Goal: Ask a question

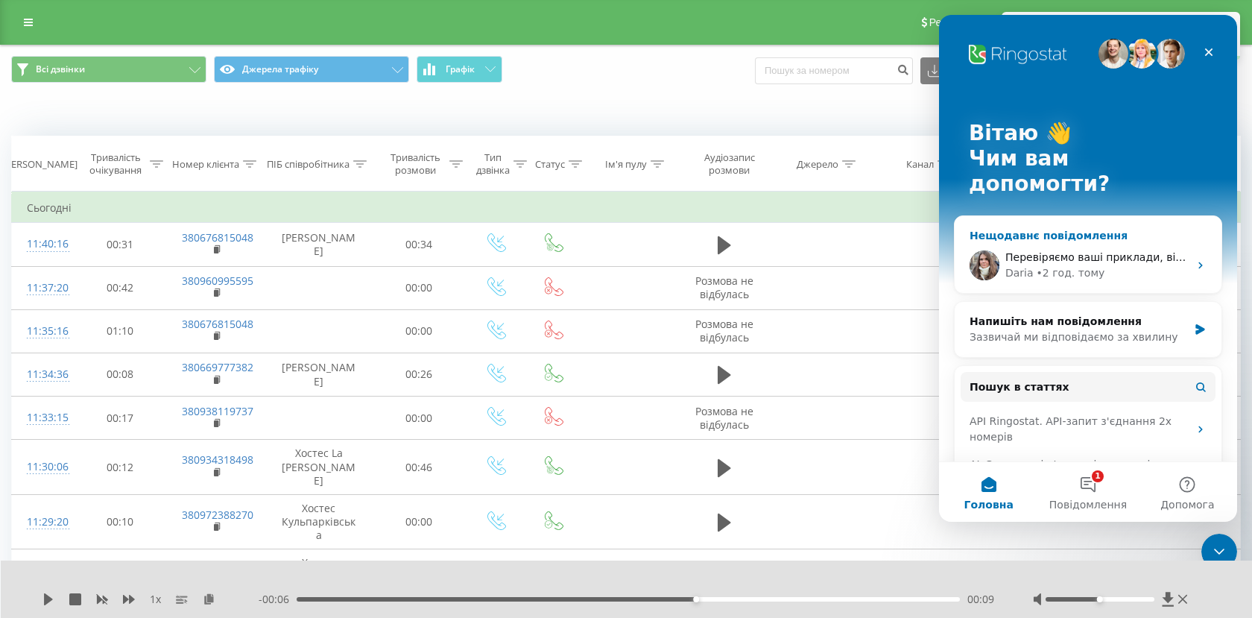
click at [1112, 265] on div "[PERSON_NAME] • 2 год. тому" at bounding box center [1097, 273] width 183 height 16
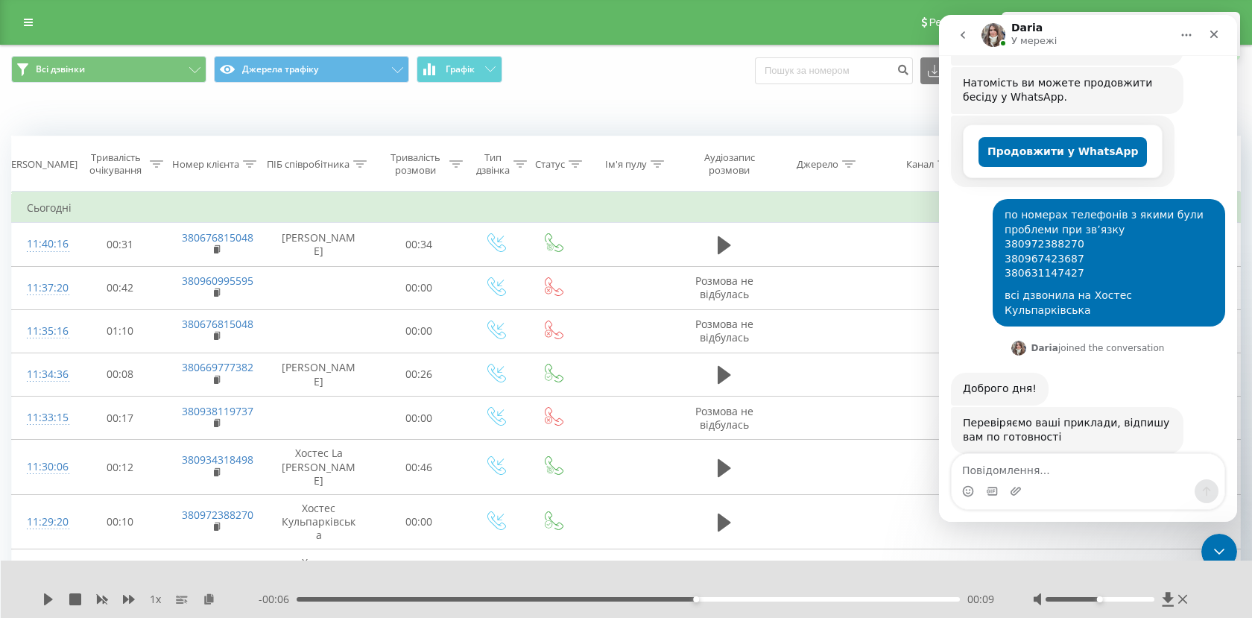
scroll to position [256, 0]
click at [961, 238] on div "по номерах телефонів з якими були проблеми при звʼязку 380972388270 38096742368…" at bounding box center [1088, 267] width 274 height 139
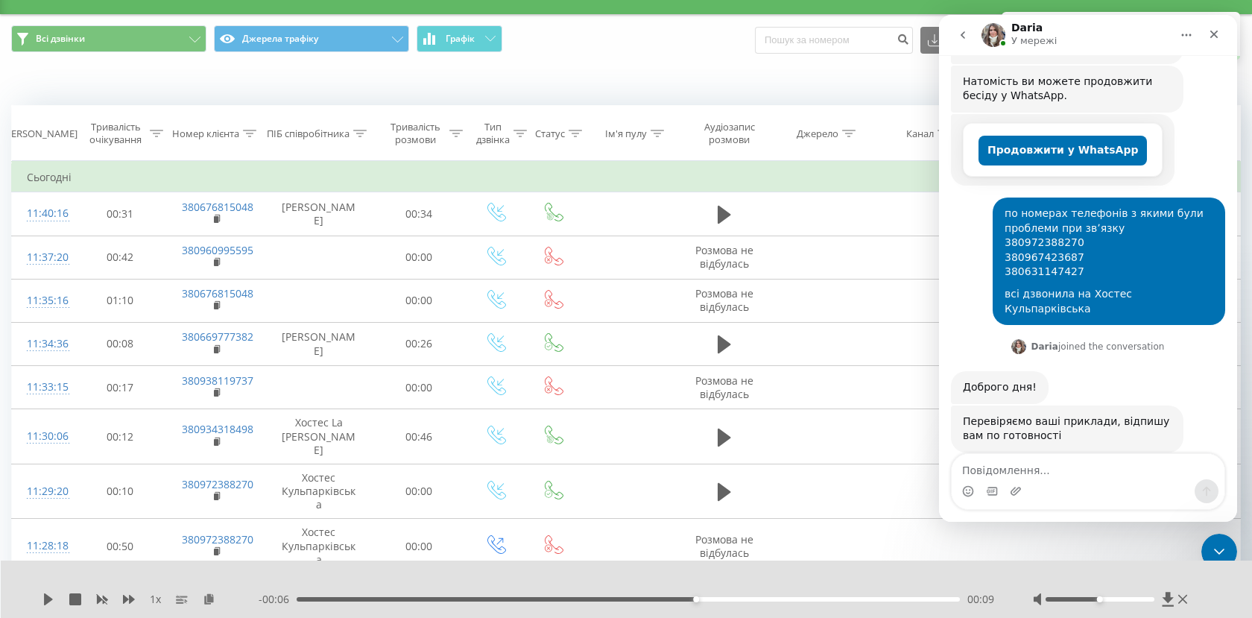
scroll to position [39, 0]
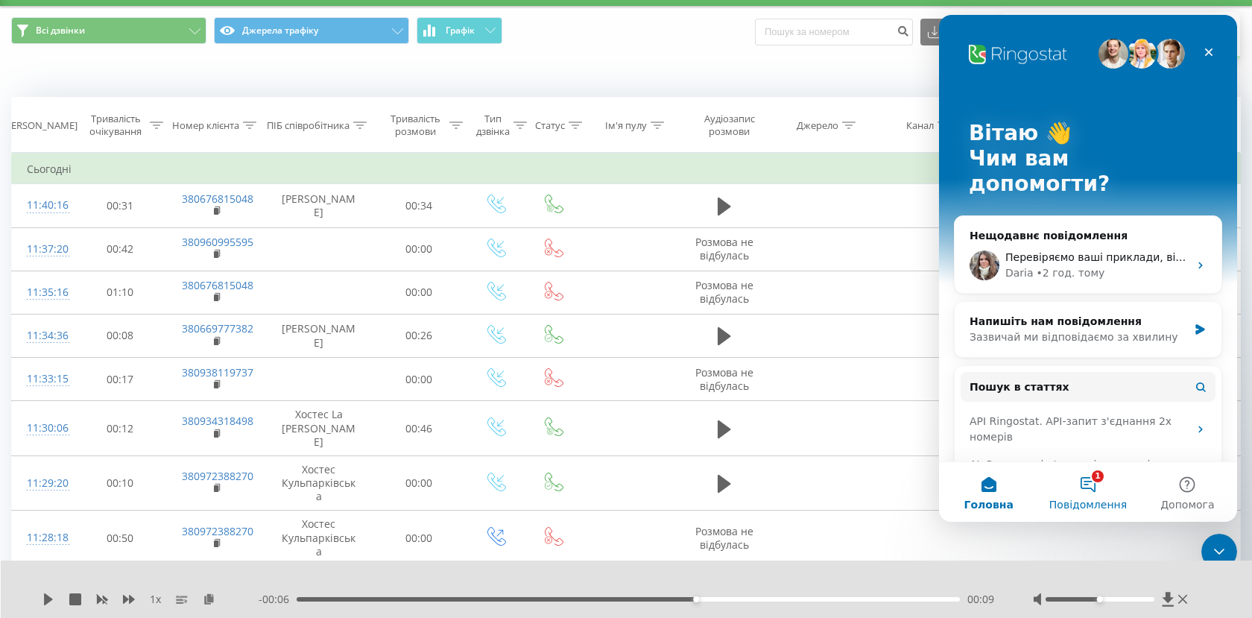
click at [1094, 476] on button "1 Повідомлення" at bounding box center [1087, 492] width 99 height 60
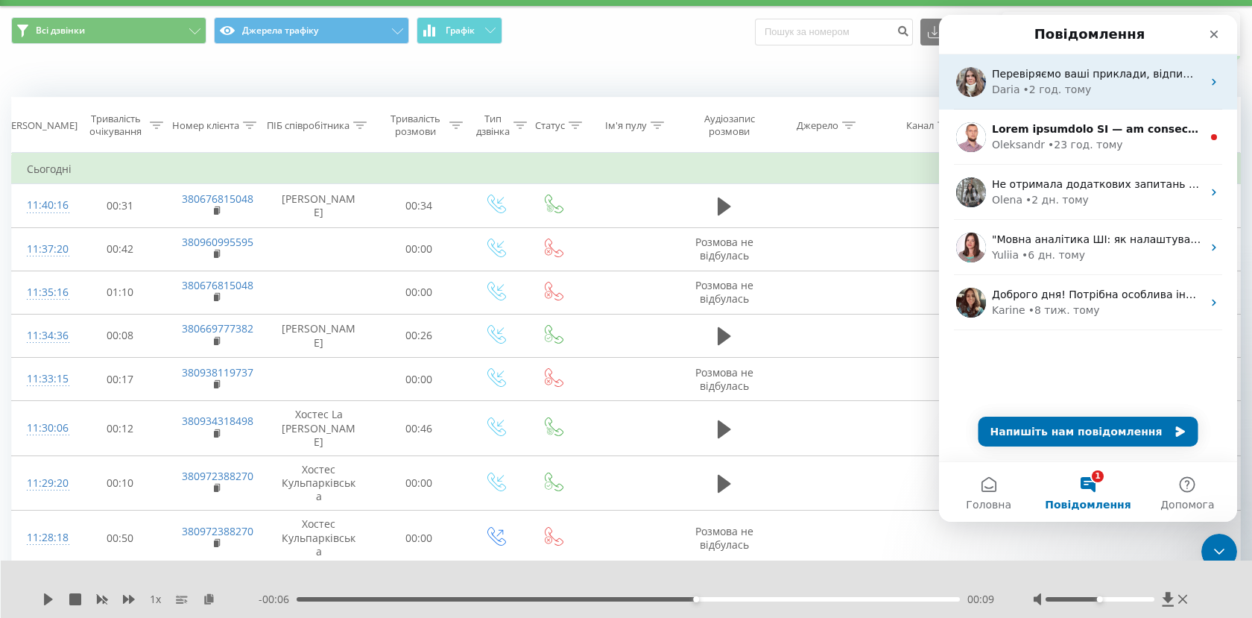
click at [1094, 98] on div "Перевіряємо ваші приклади, відпишу вам по готовності [PERSON_NAME] • 2 год. тому" at bounding box center [1088, 81] width 298 height 55
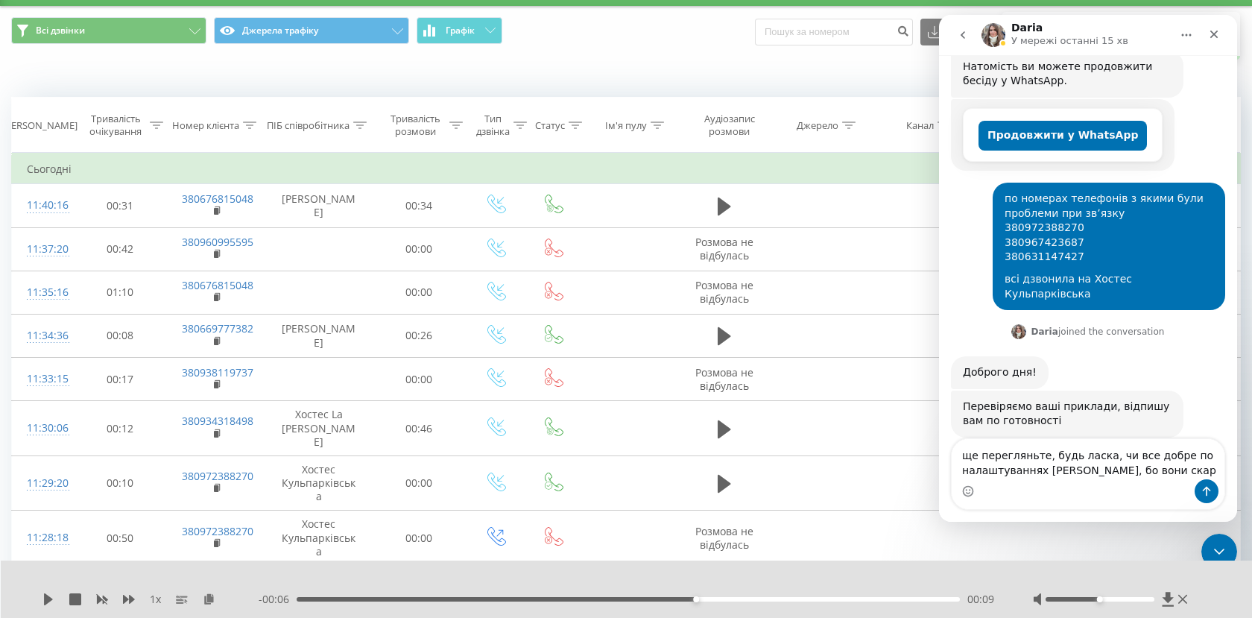
scroll to position [285, 0]
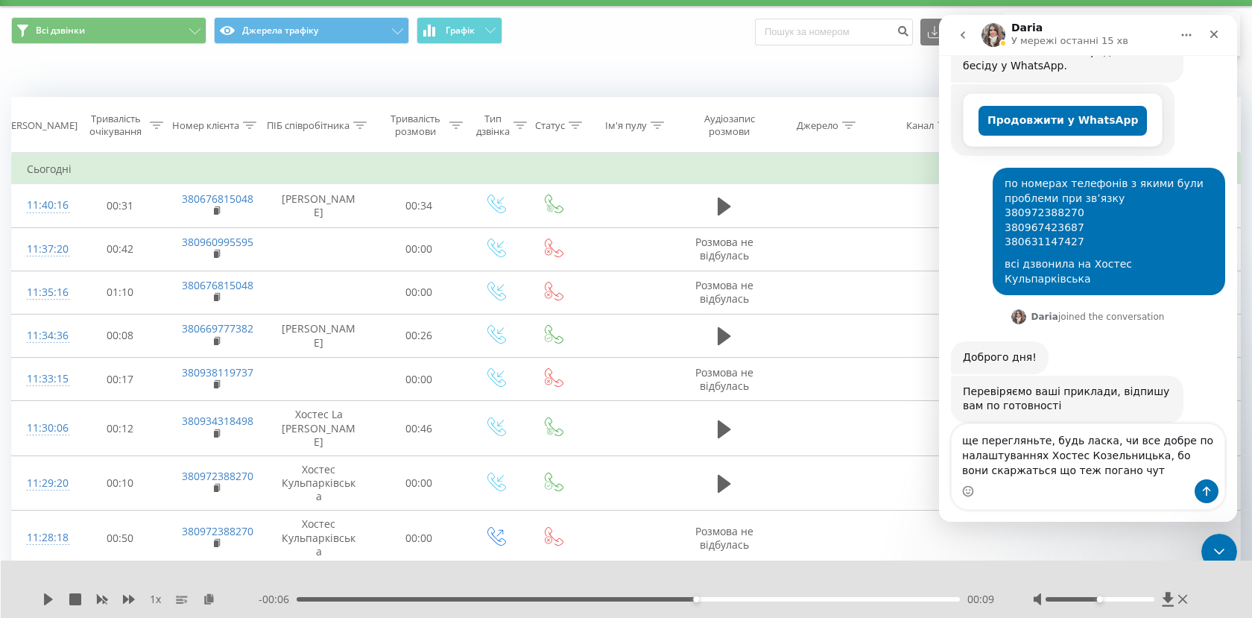
type textarea "ще перегляньте, будь ласка, чи все добре по налаштуваннях Хостес Козельницька, …"
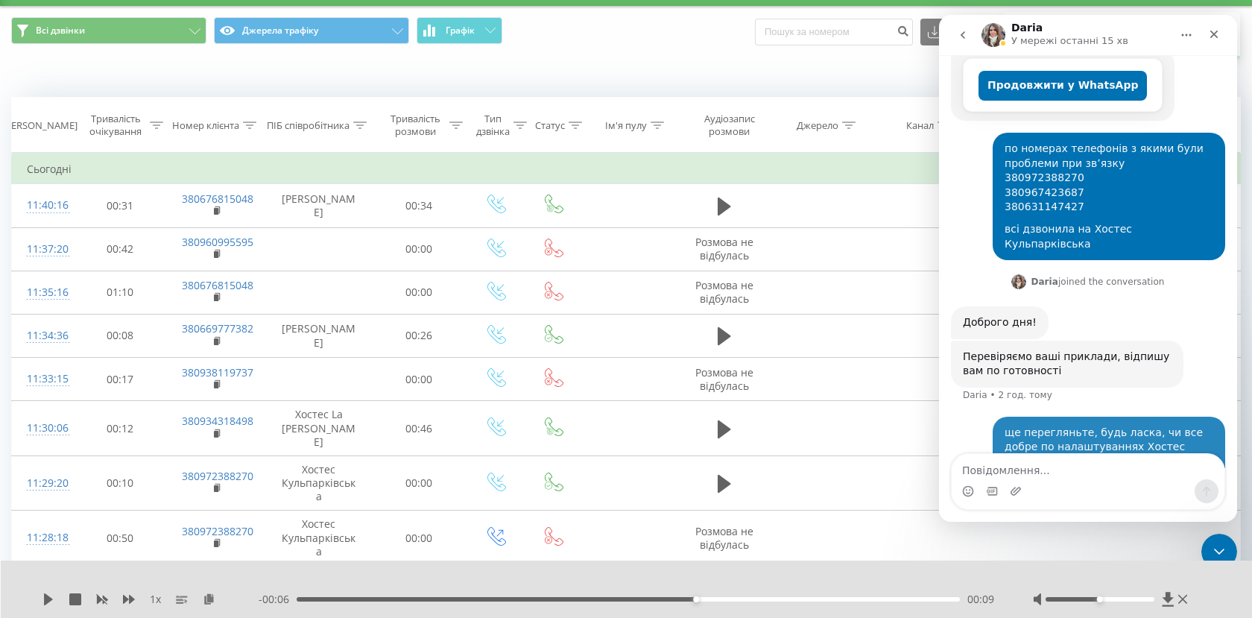
scroll to position [344, 0]
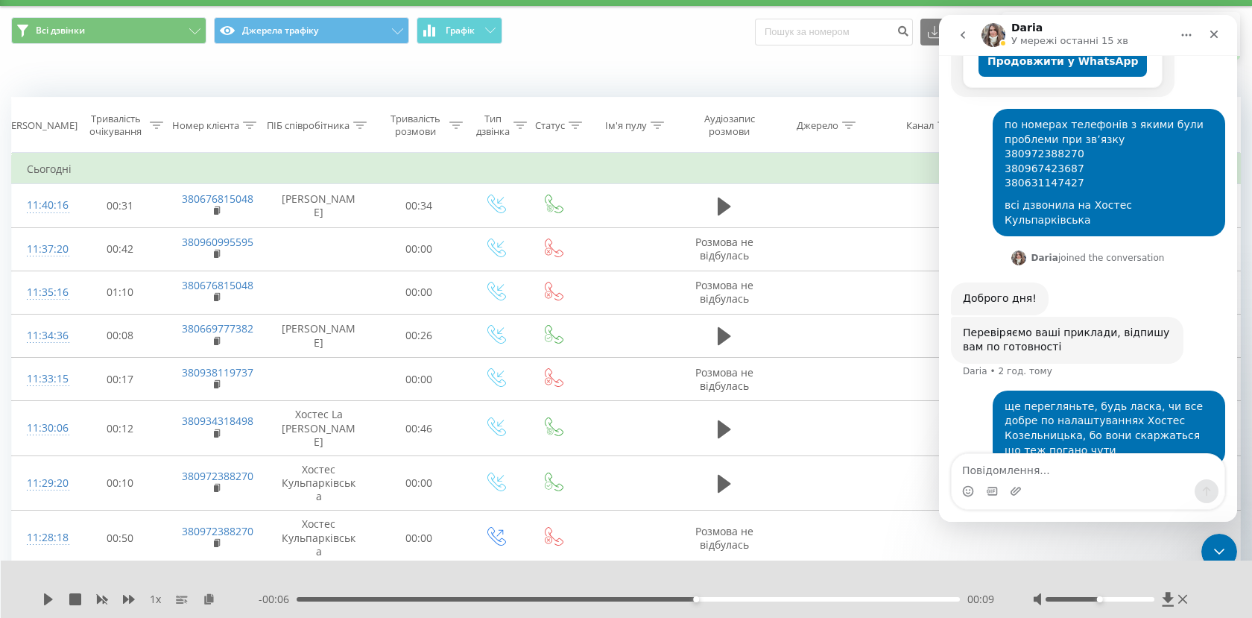
click at [968, 414] on div "ще перегляньте, будь ласка, чи все добре по налаштуваннях [PERSON_NAME], бо вон…" at bounding box center [1088, 438] width 274 height 94
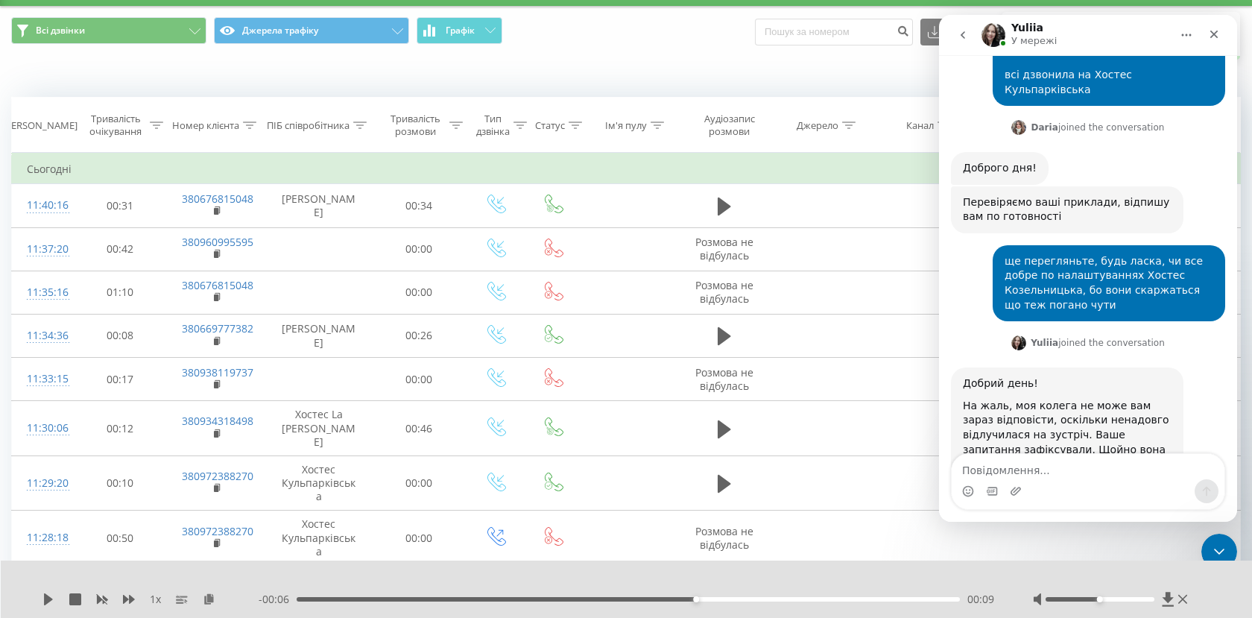
scroll to position [526, 0]
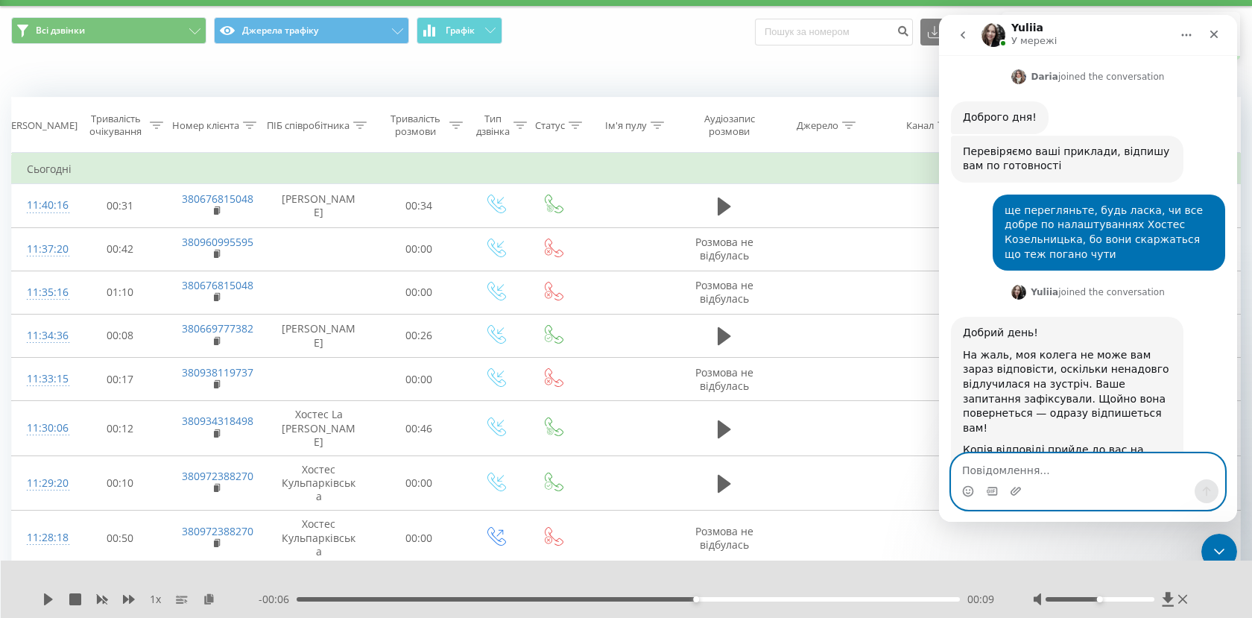
click at [1026, 476] on textarea "Повідомлення..." at bounding box center [1088, 466] width 273 height 25
click at [967, 196] on div "ще перегляньте, будь ласка, чи все добре по налаштуваннях [PERSON_NAME], бо вон…" at bounding box center [1088, 239] width 274 height 88
click at [1017, 479] on div "Месенджер Intercom" at bounding box center [1016, 491] width 12 height 24
click at [1008, 479] on div "Месенджер Intercom" at bounding box center [1088, 491] width 273 height 24
click at [1006, 473] on textarea "Повідомлення..." at bounding box center [1088, 466] width 273 height 25
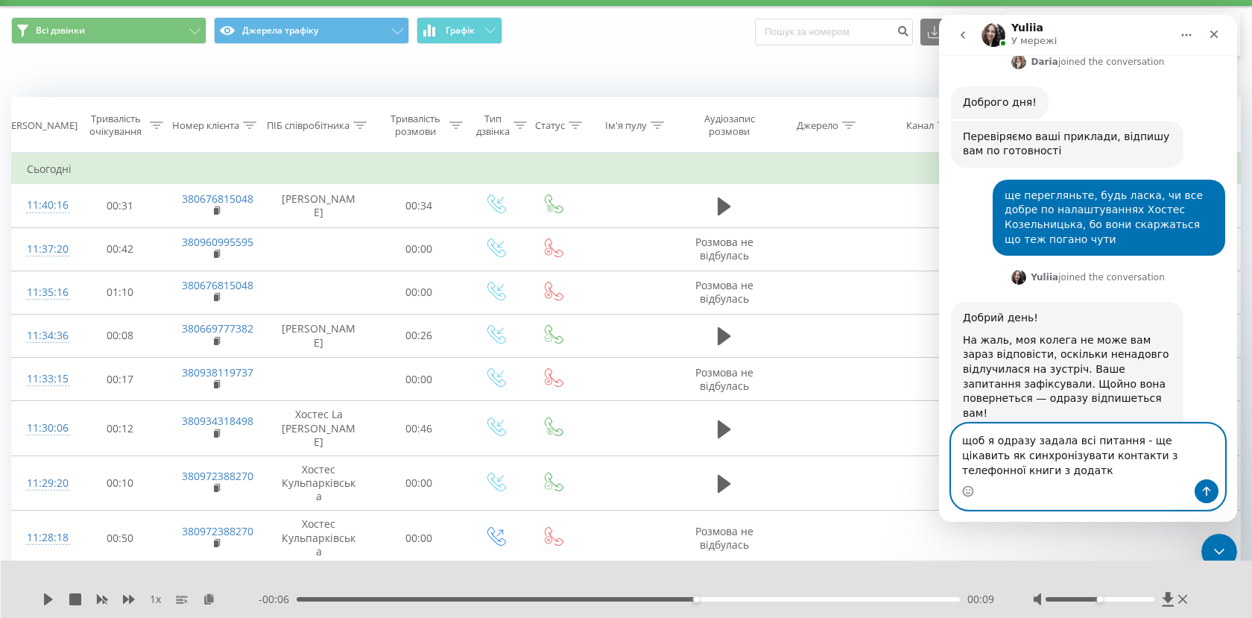
scroll to position [555, 0]
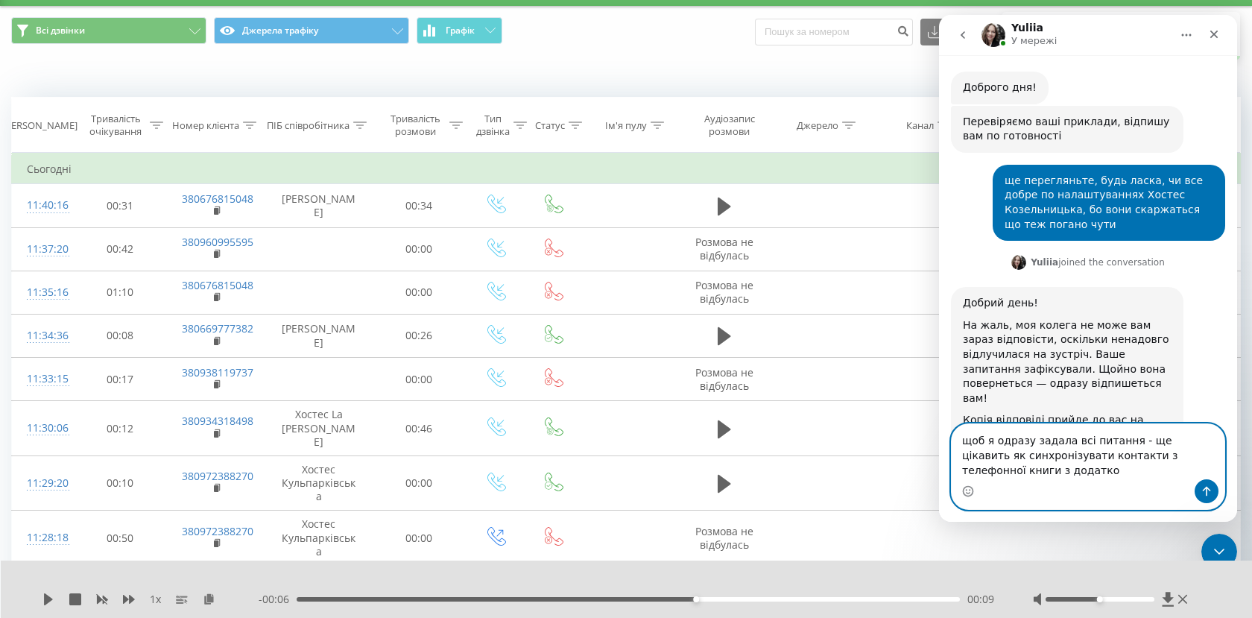
type textarea "щоб я одразу задала всі питання - ще цікавить як синхронізувати контакти з теле…"
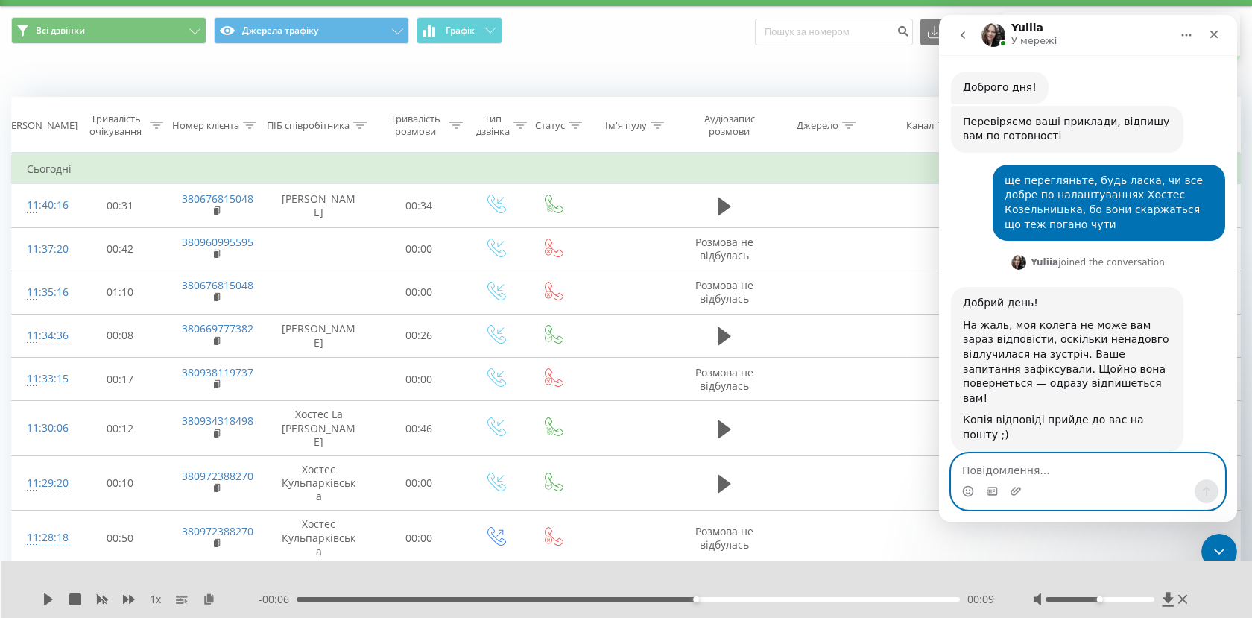
scroll to position [599, 0]
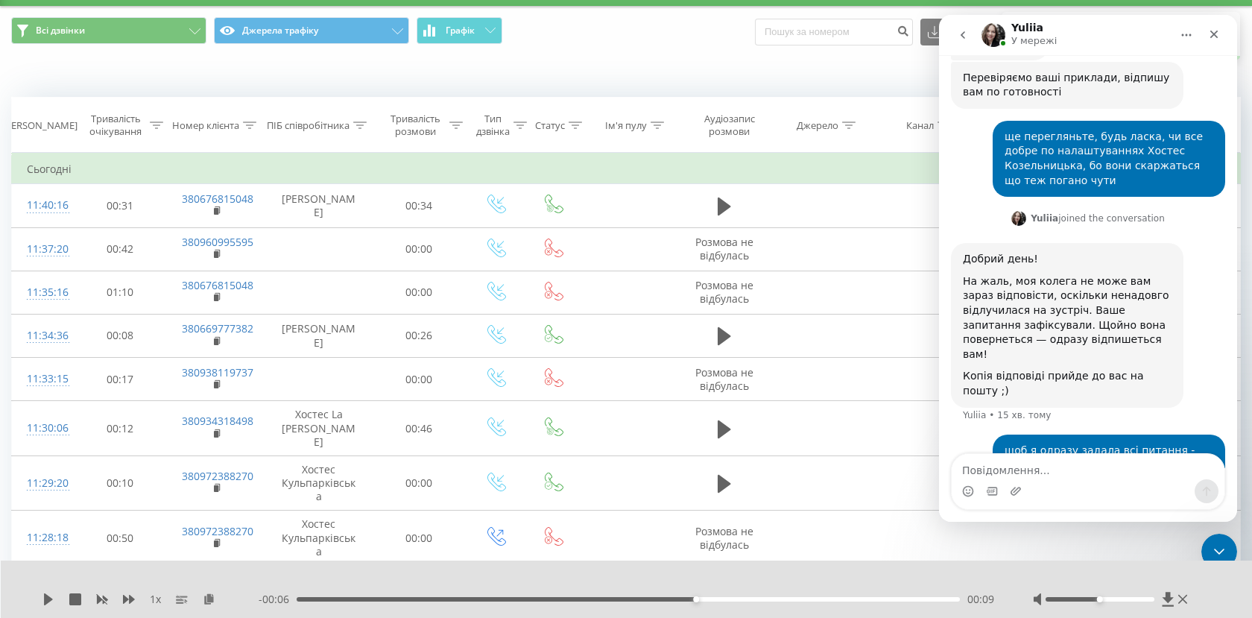
click at [651, 76] on div "Коли дані можуть відрізнятися вiд інших систем" at bounding box center [861, 74] width 782 height 15
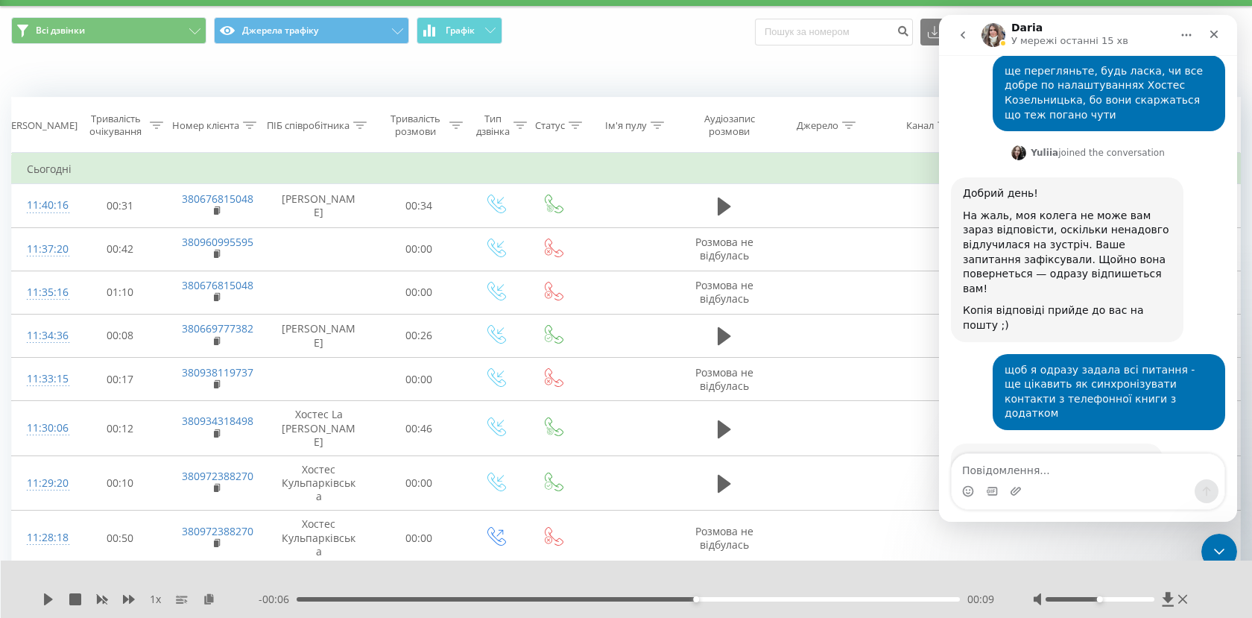
scroll to position [673, 0]
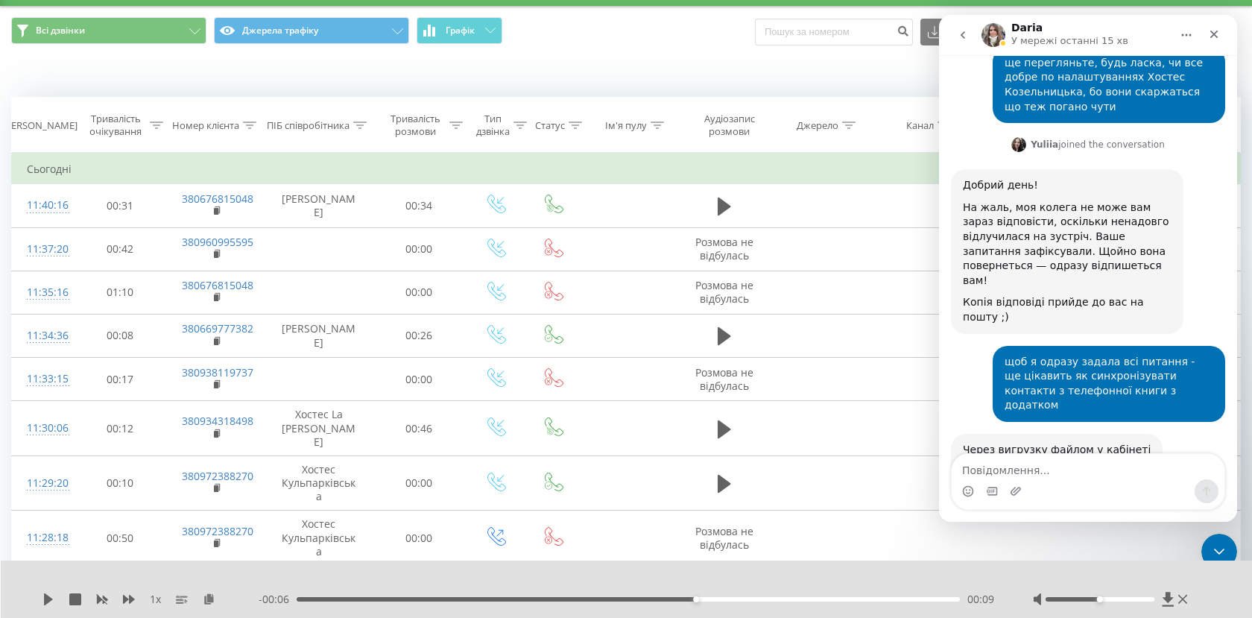
click at [988, 473] on link "MiniCRM" at bounding box center [985, 479] width 45 height 12
click at [1021, 470] on textarea "Повідомлення..." at bounding box center [1088, 466] width 273 height 25
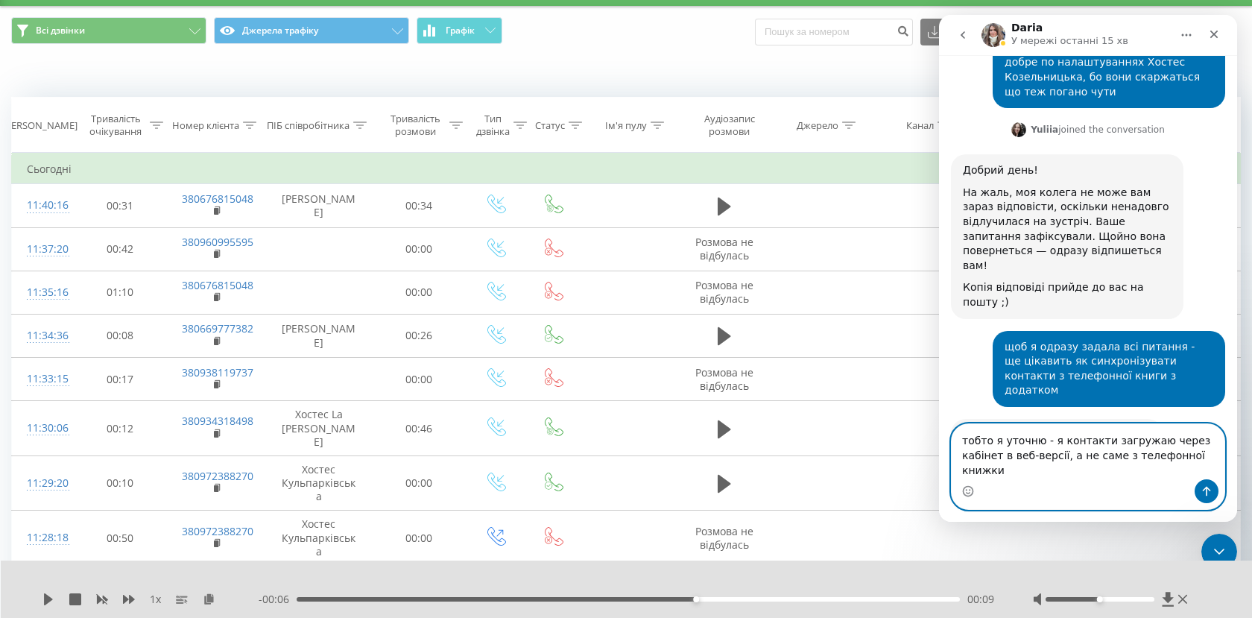
scroll to position [703, 0]
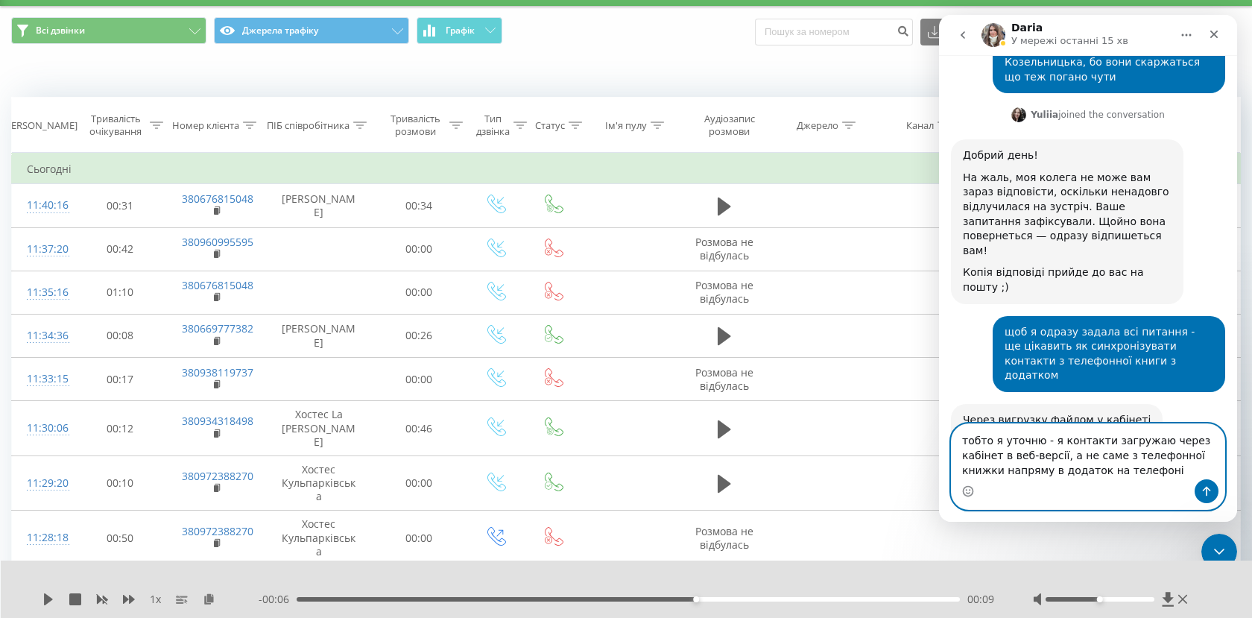
type textarea "тобто я уточню - я контакти загружаю через кабінет в веб-версії, а не саме з те…"
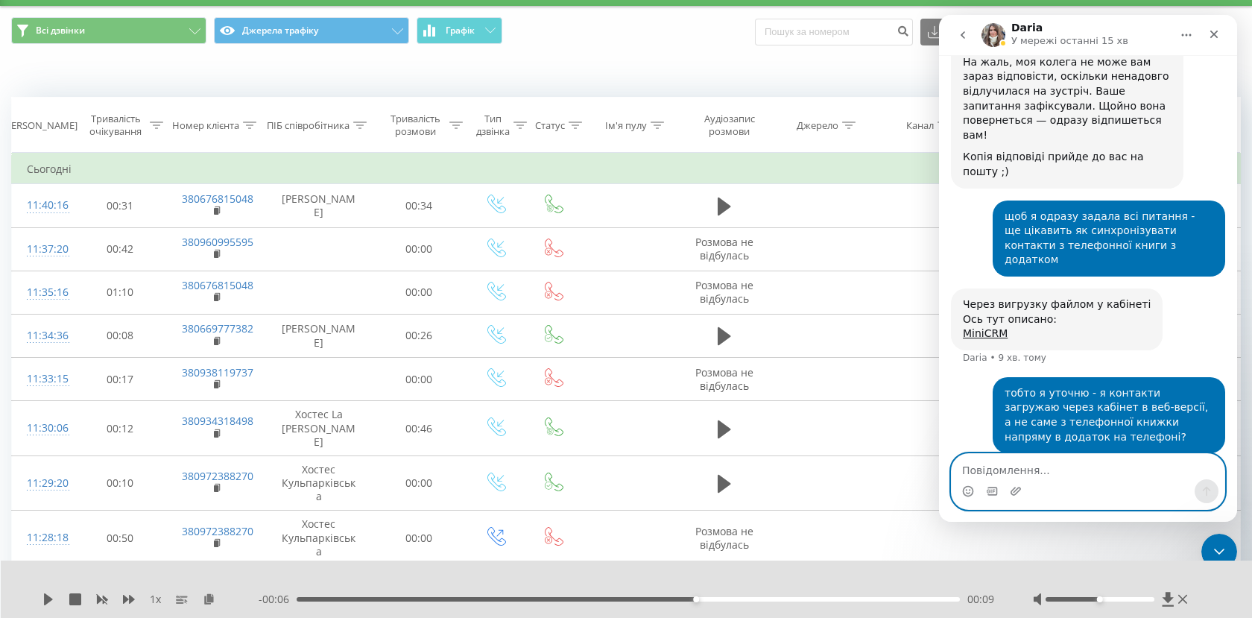
scroll to position [835, 0]
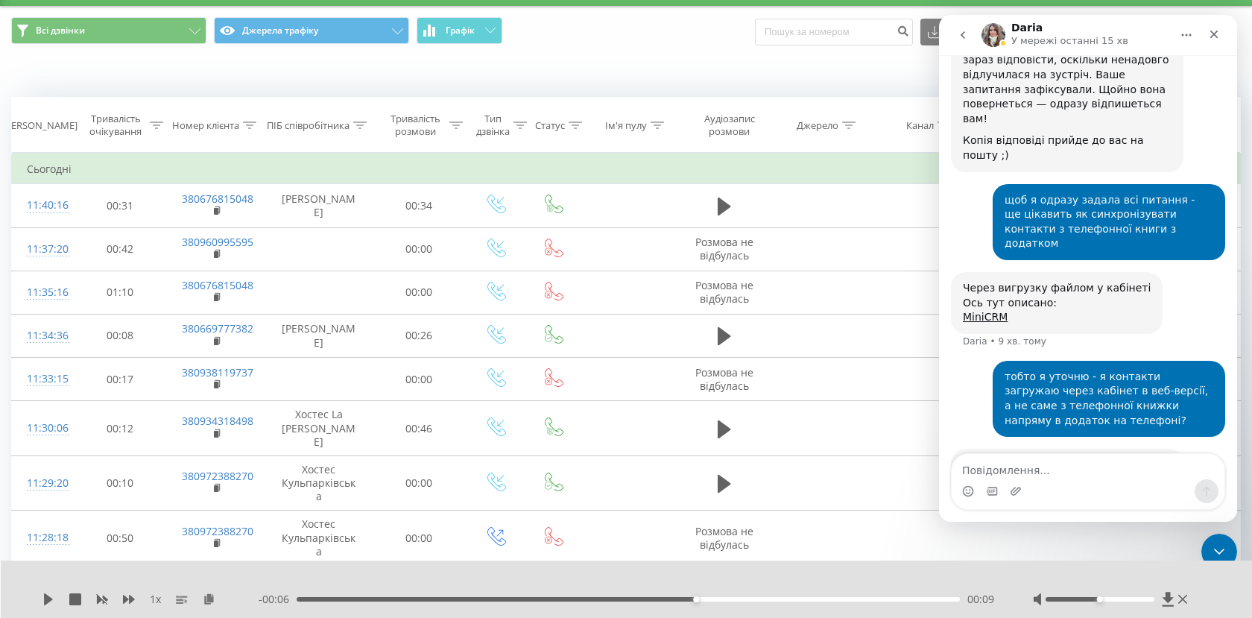
click at [982, 361] on div "тобто я уточню - я контакти загружаю через кабінет в веб-версії, а не саме з те…" at bounding box center [1088, 405] width 274 height 88
click at [1001, 471] on textarea "Повідомлення..." at bounding box center [1088, 466] width 273 height 25
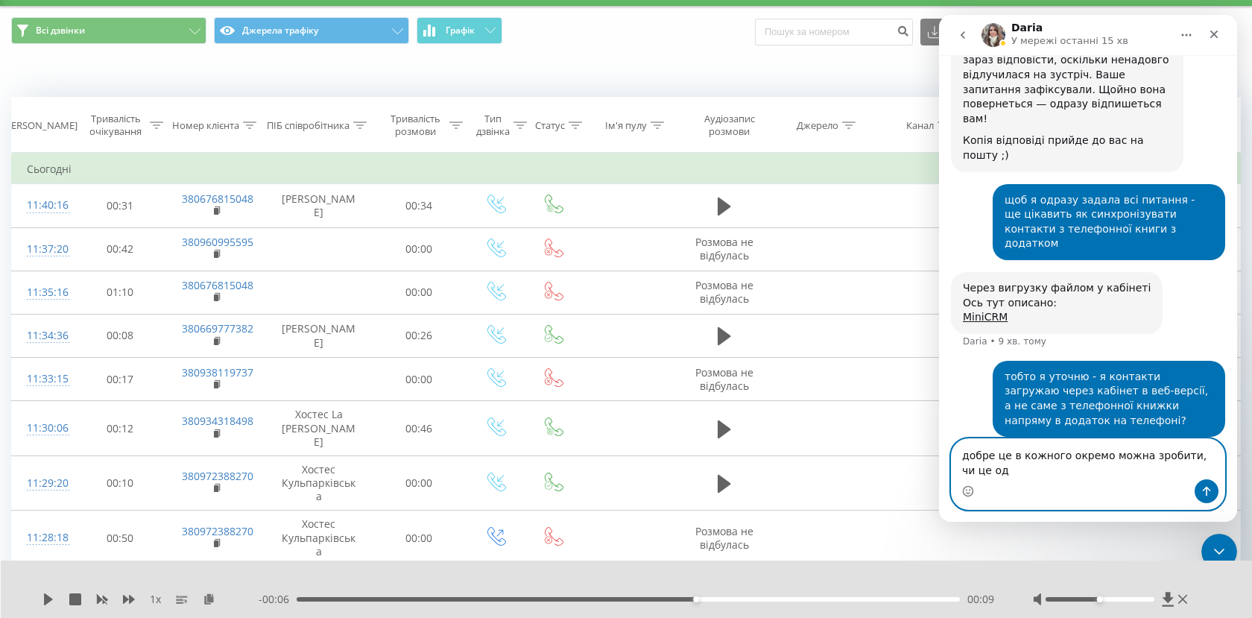
scroll to position [850, 0]
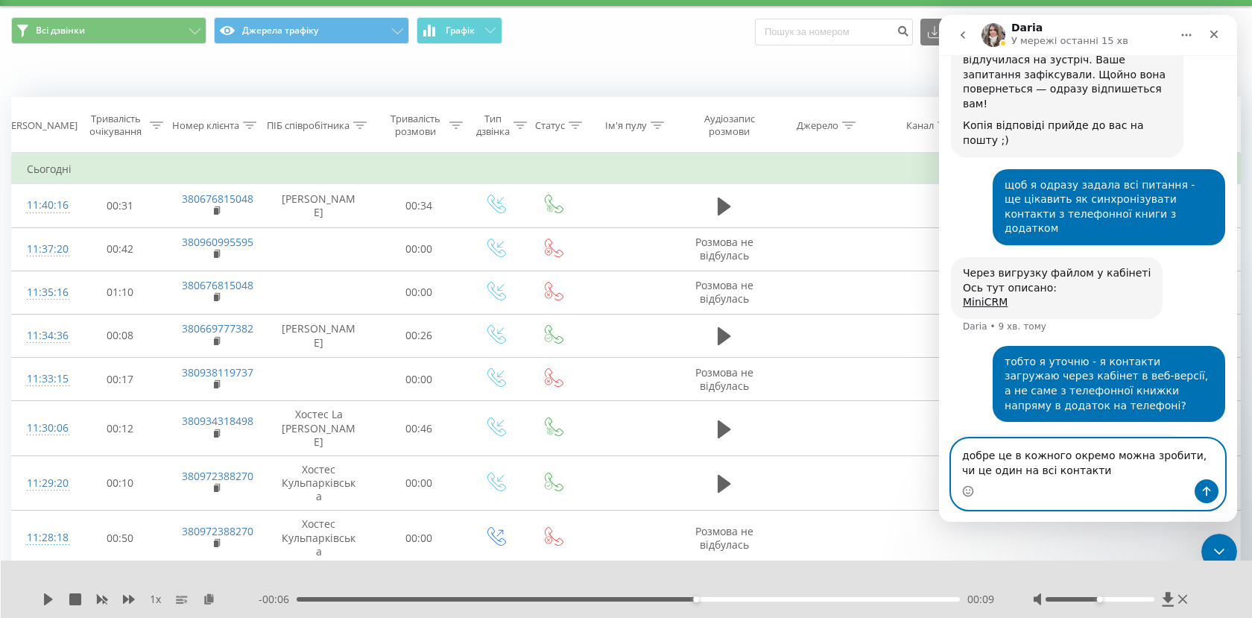
type textarea "добре це в кожного окремо можна зробити, чи це один на всі контакти?"
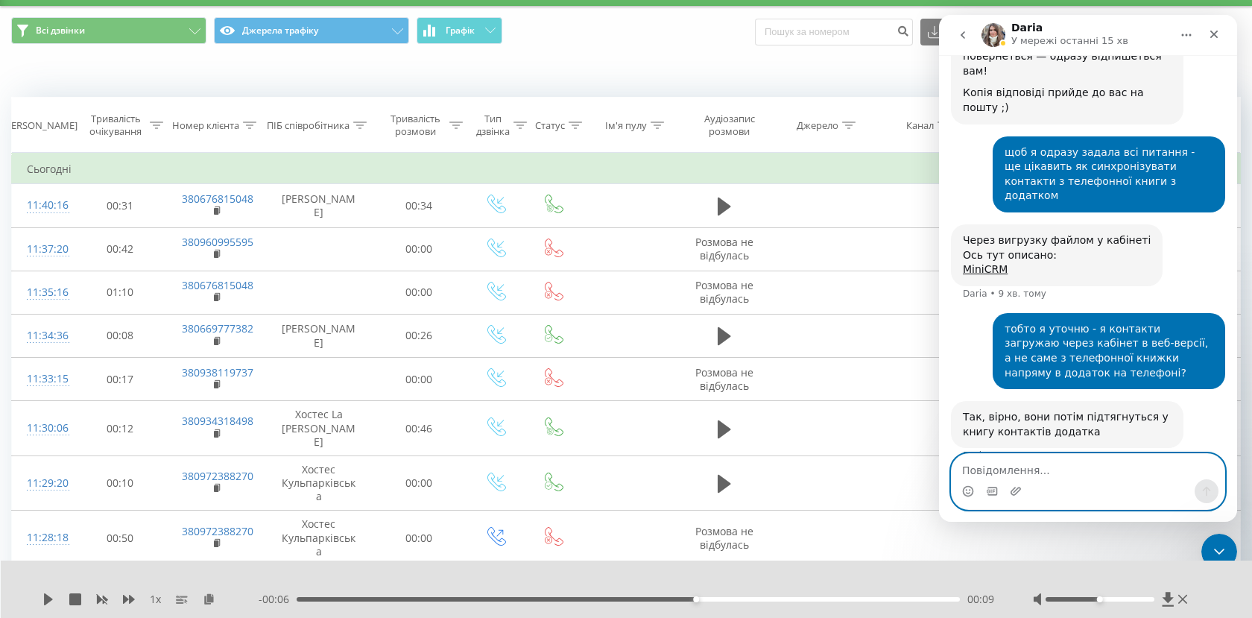
scroll to position [894, 0]
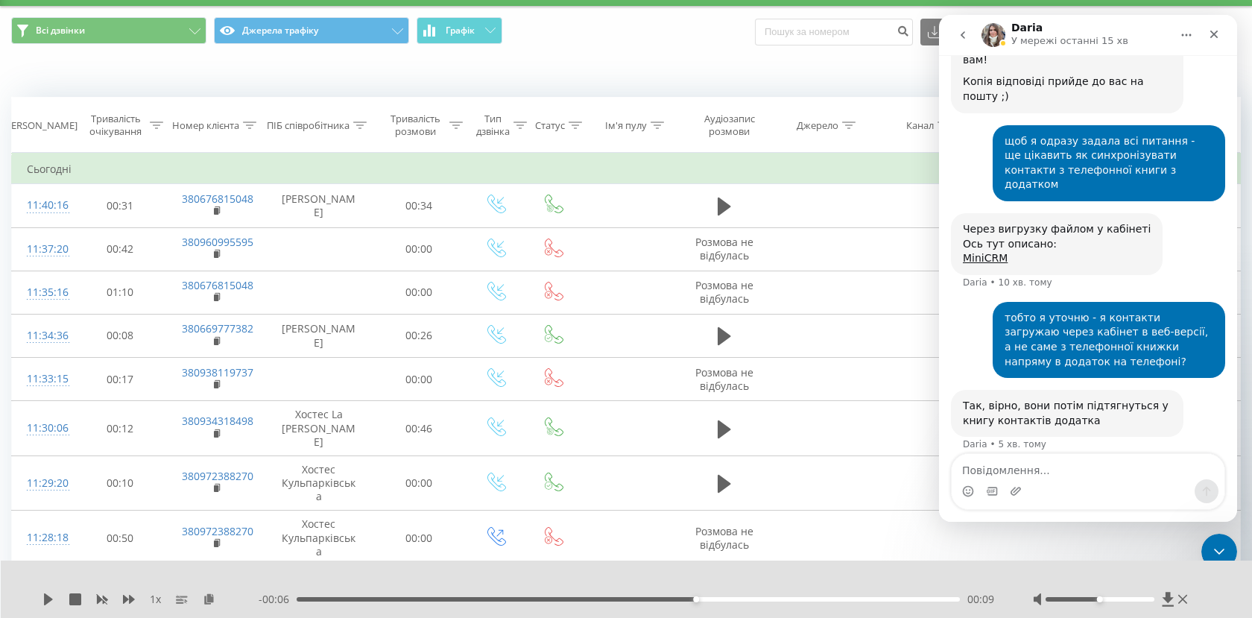
click at [989, 464] on div "добре це в кожного окремо можна зробити, чи це один на всі контакти? Manager • …" at bounding box center [1088, 496] width 274 height 65
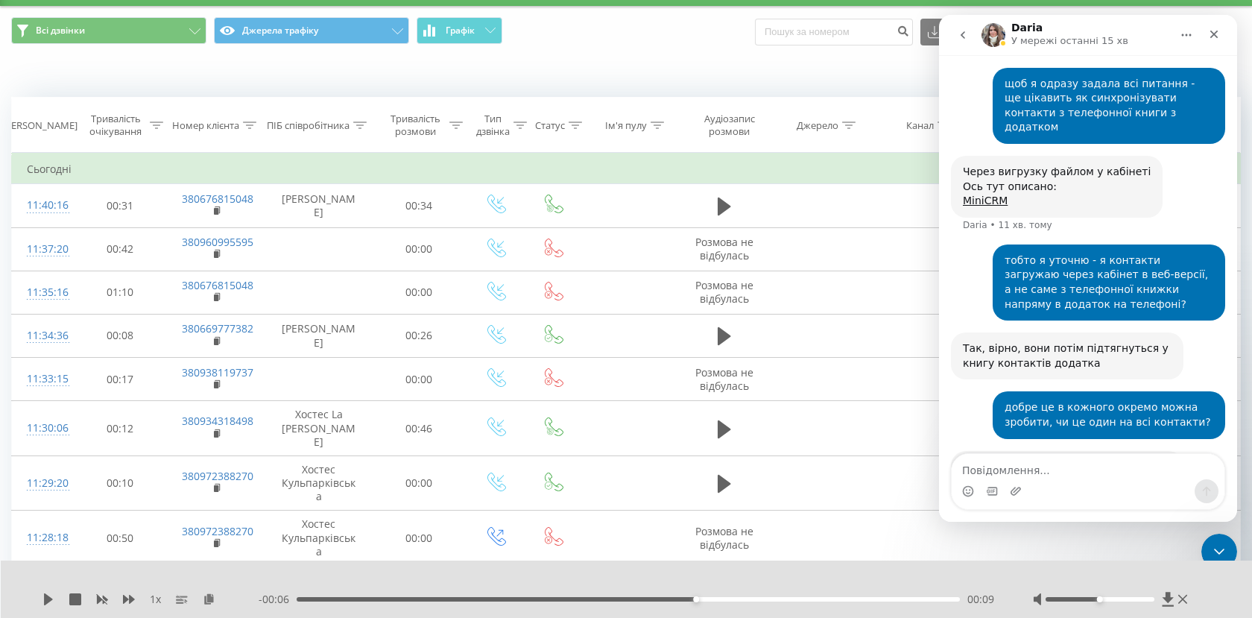
scroll to position [953, 0]
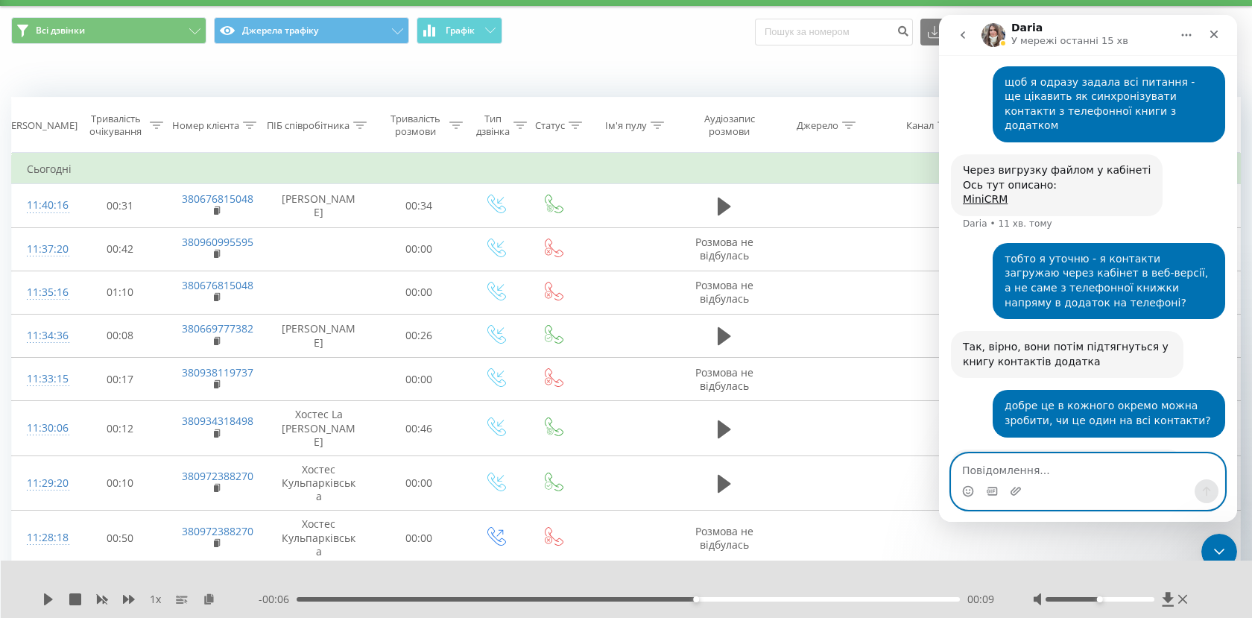
click at [982, 459] on textarea "Повідомлення..." at bounding box center [1088, 466] width 273 height 25
type textarea "а можна обмежити, щоб бачили не всі?"
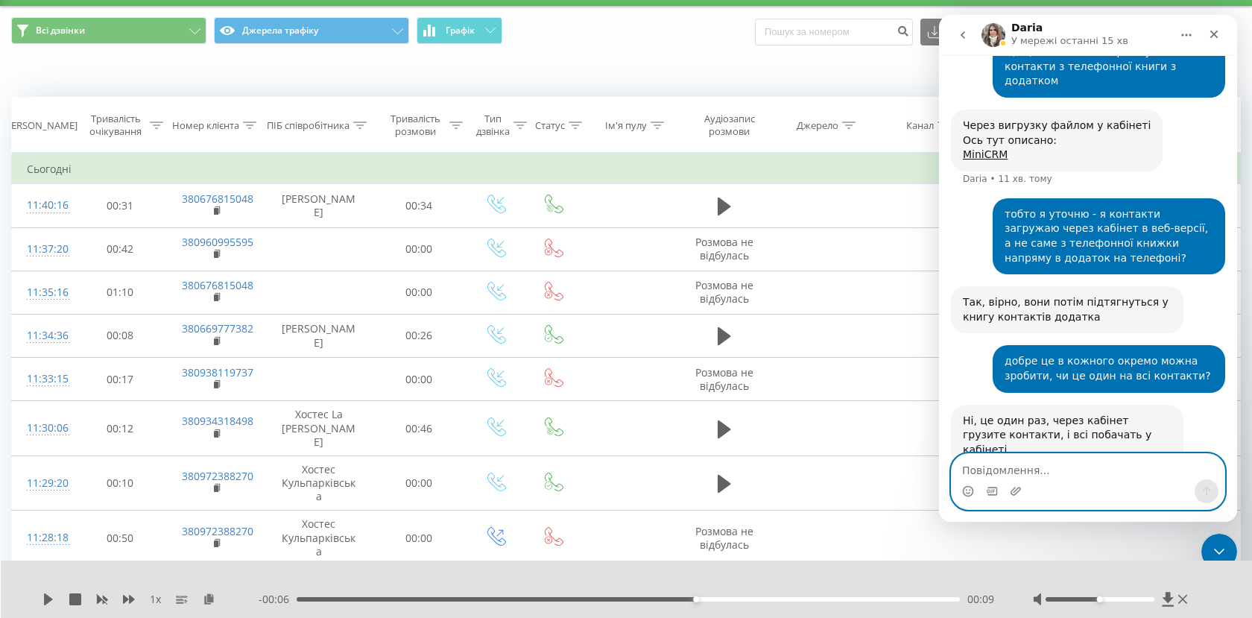
scroll to position [1055, 0]
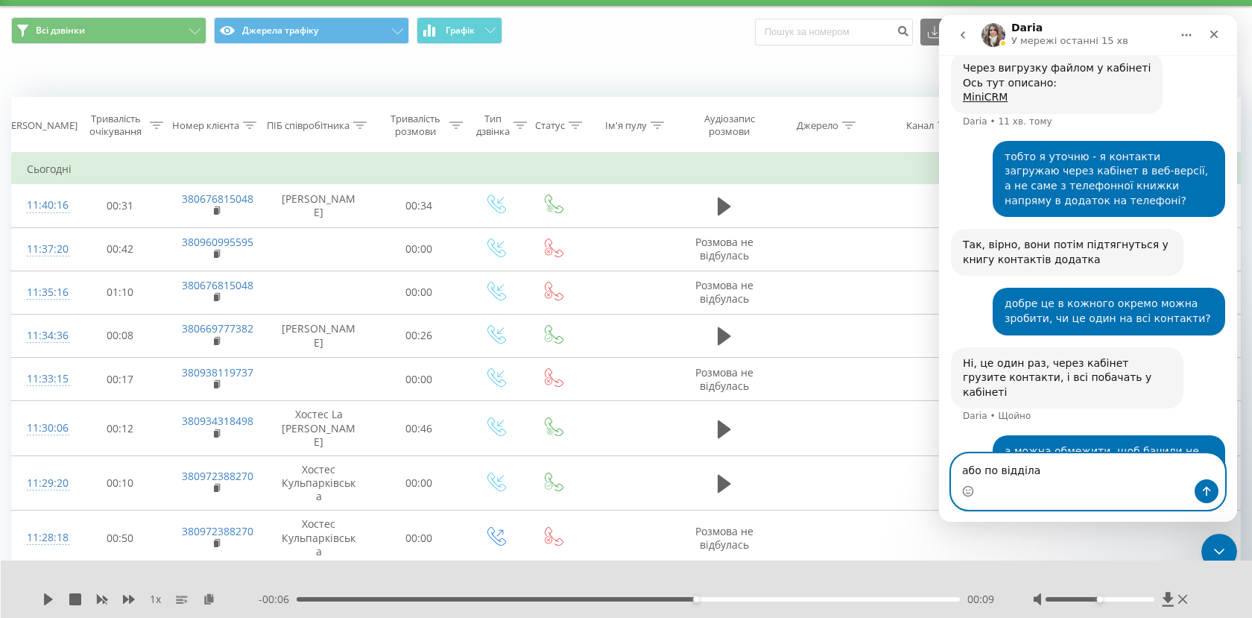
type textarea "або по відділах"
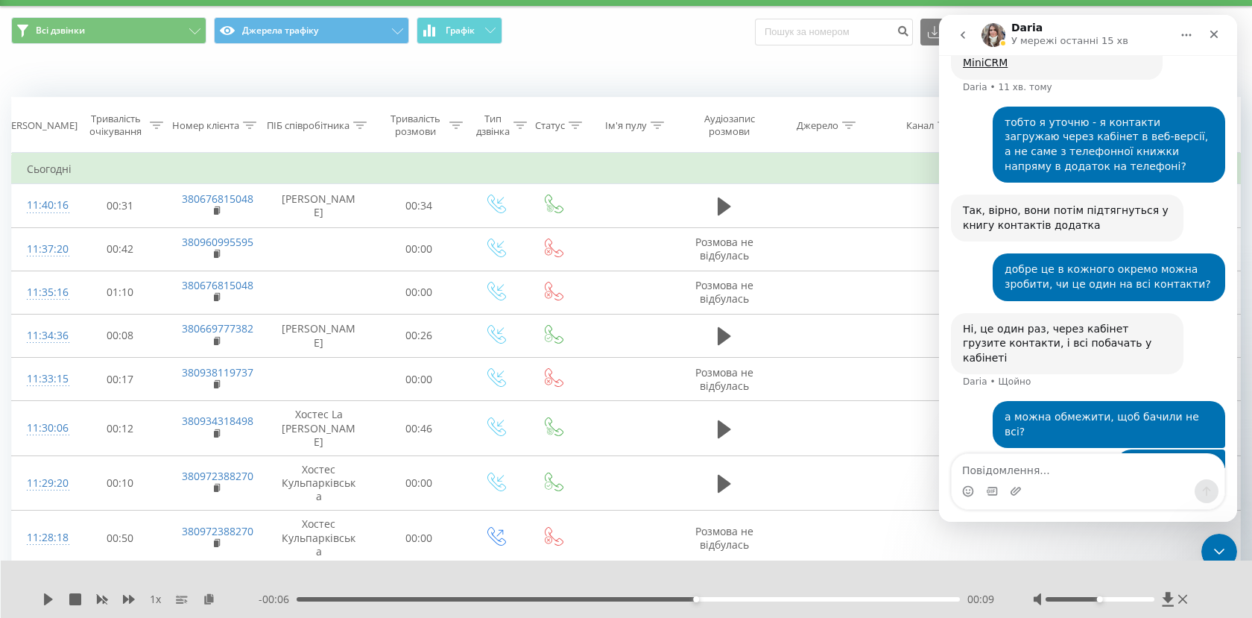
click at [985, 401] on div "а можна обмежити, щоб бачили не всі? Manager • Щойно" at bounding box center [1088, 425] width 274 height 48
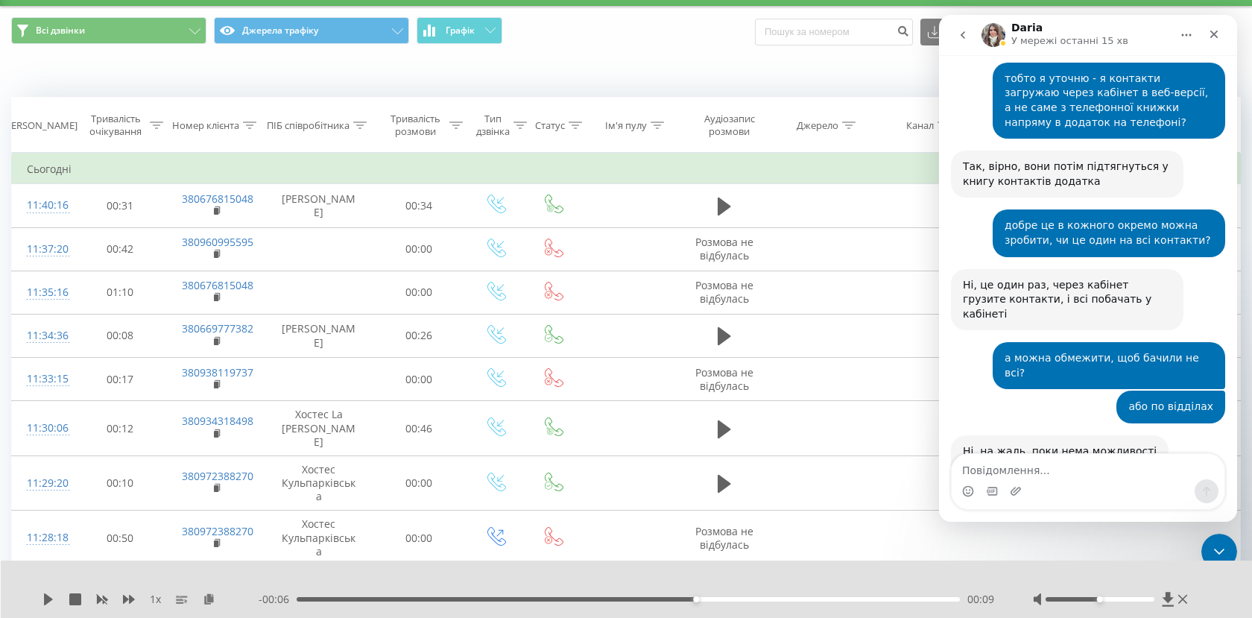
scroll to position [1124, 0]
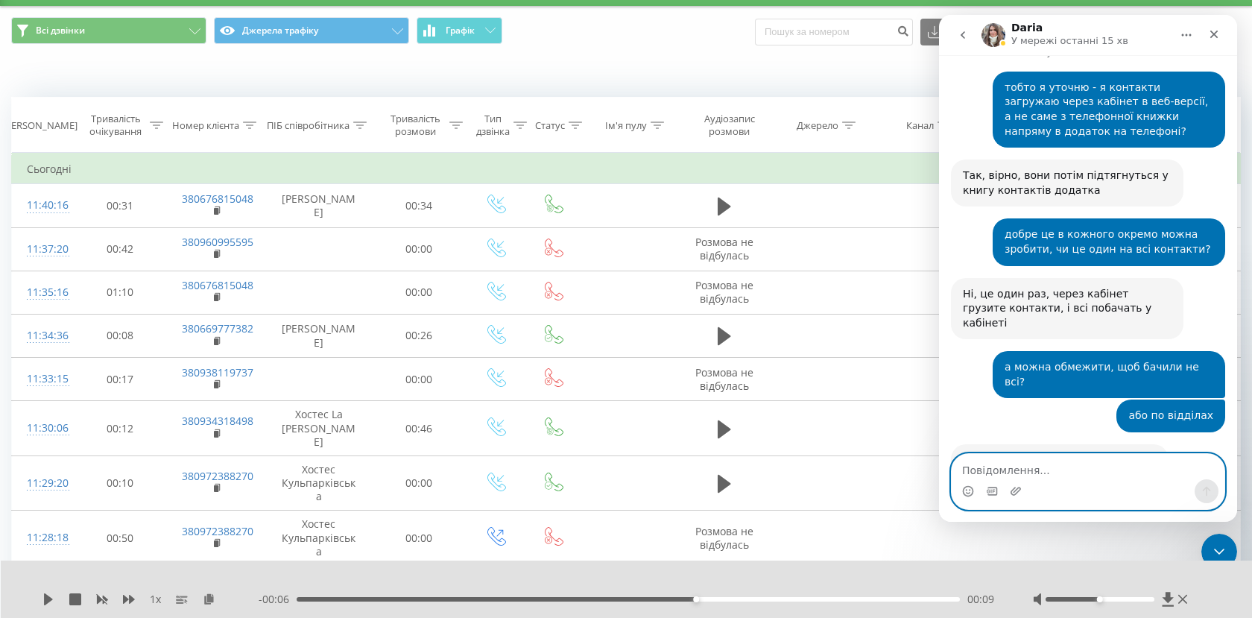
click at [1036, 464] on textarea "Повідомлення..." at bounding box center [1088, 466] width 273 height 25
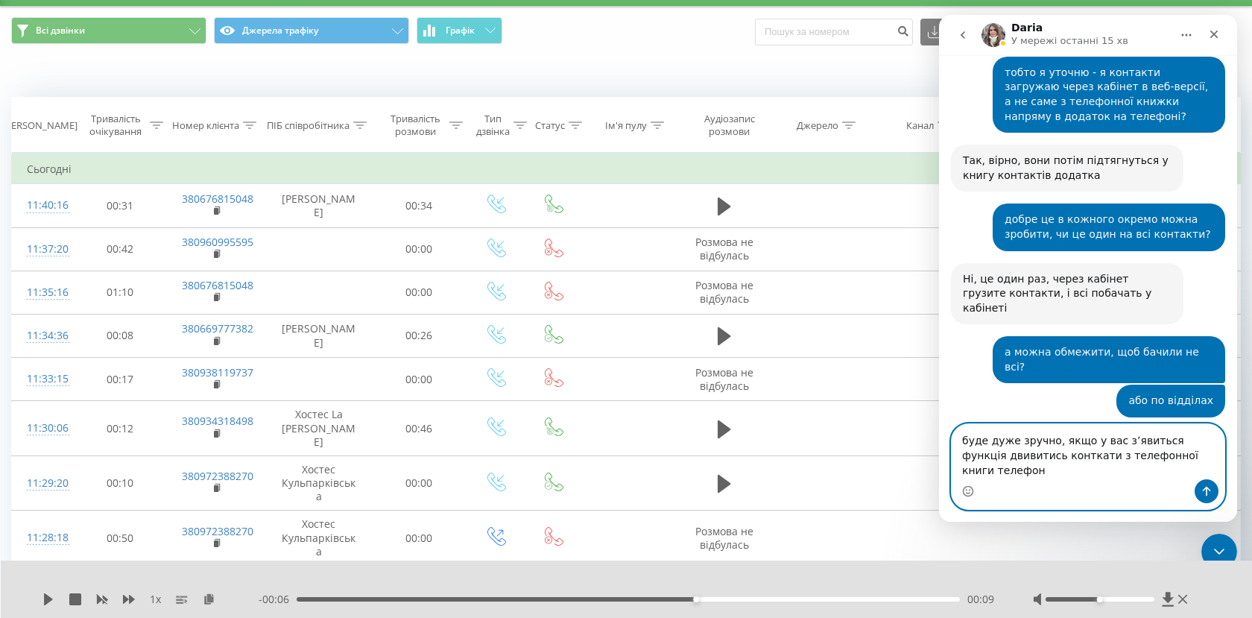
type textarea "буде дуже зручно, якщо у вас зʼявиться функція двивитись конткати з телефонної …"
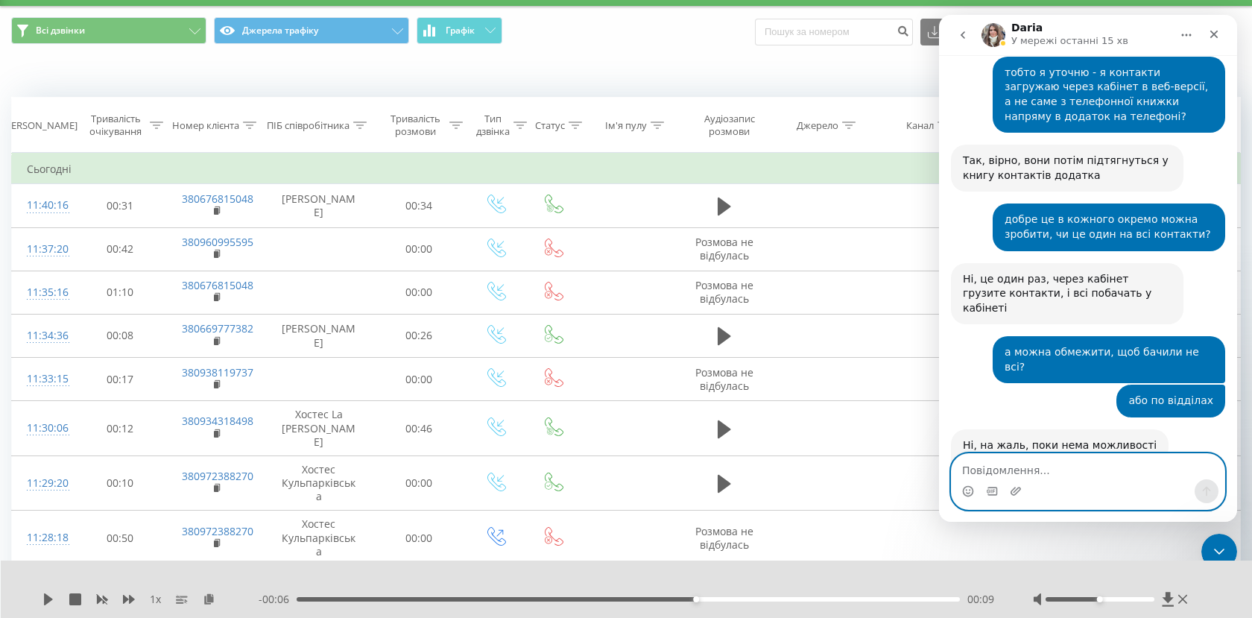
scroll to position [1198, 0]
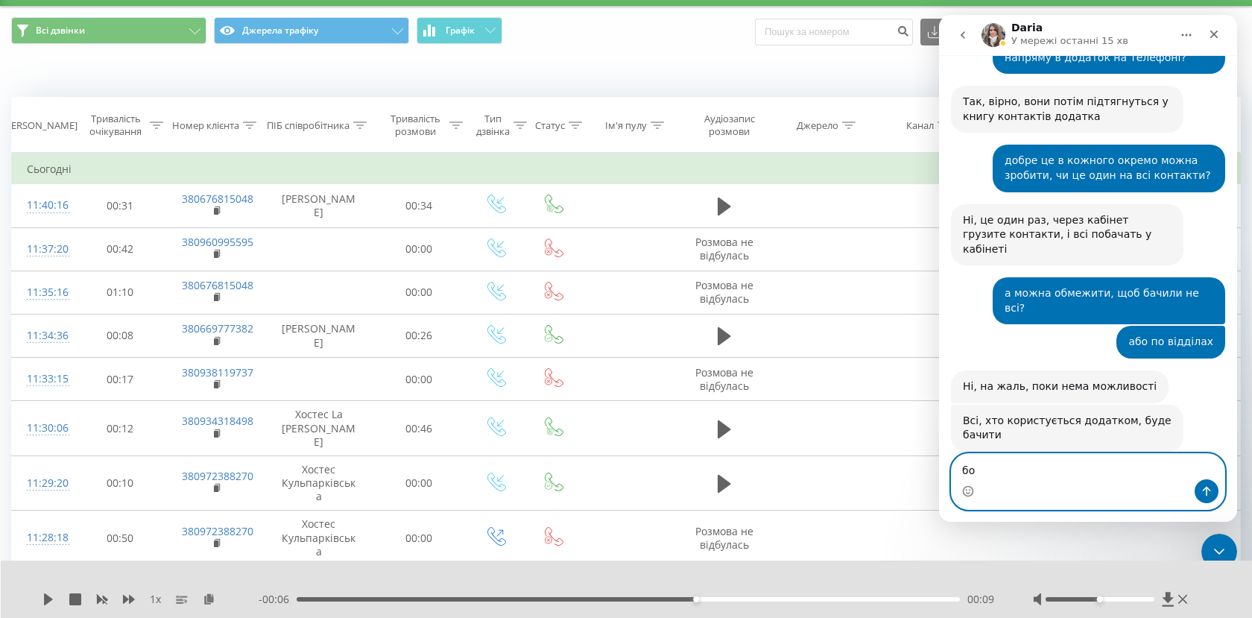
type textarea "б"
type textarea "як мінімум на"
